Goal: Transaction & Acquisition: Purchase product/service

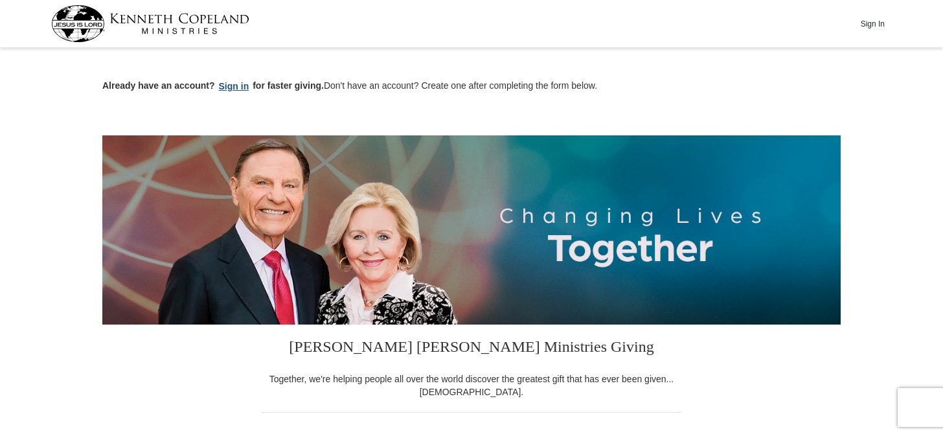
click at [234, 86] on button "Sign in" at bounding box center [234, 86] width 38 height 15
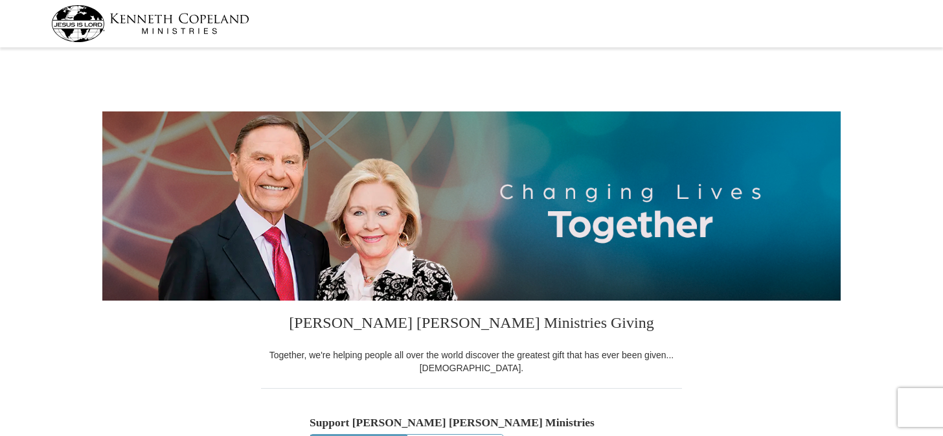
select select "FL"
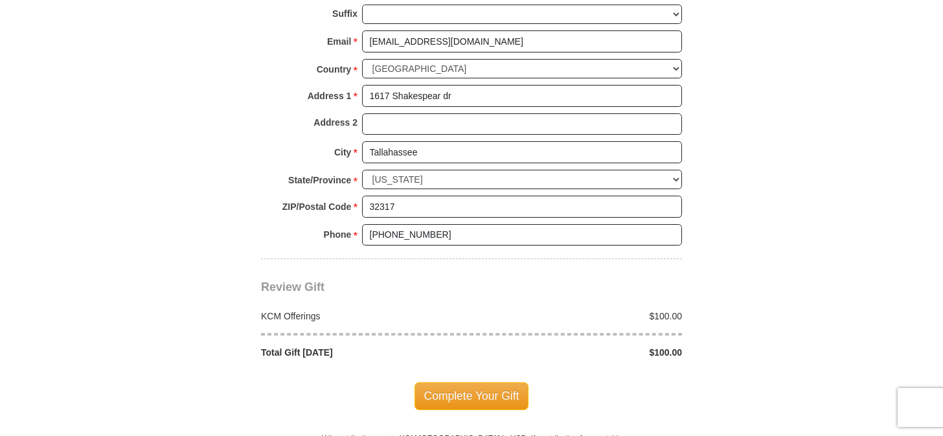
scroll to position [1036, 0]
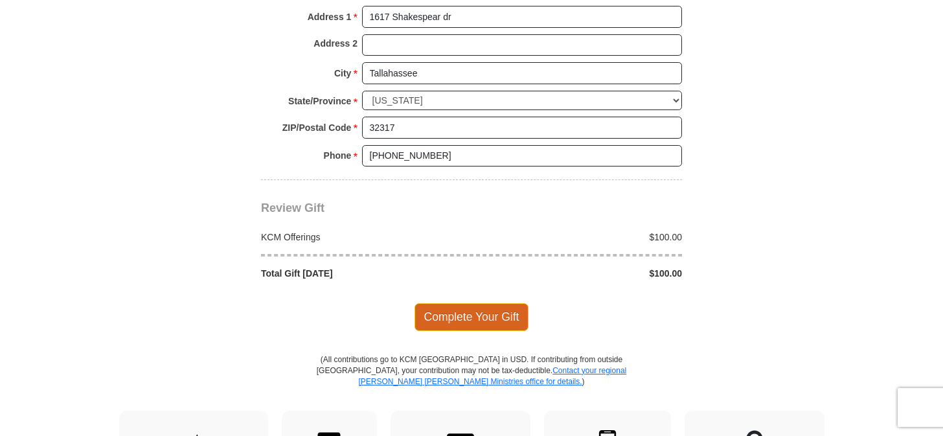
click at [481, 313] on span "Complete Your Gift" at bounding box center [472, 316] width 115 height 27
